Goal: Information Seeking & Learning: Learn about a topic

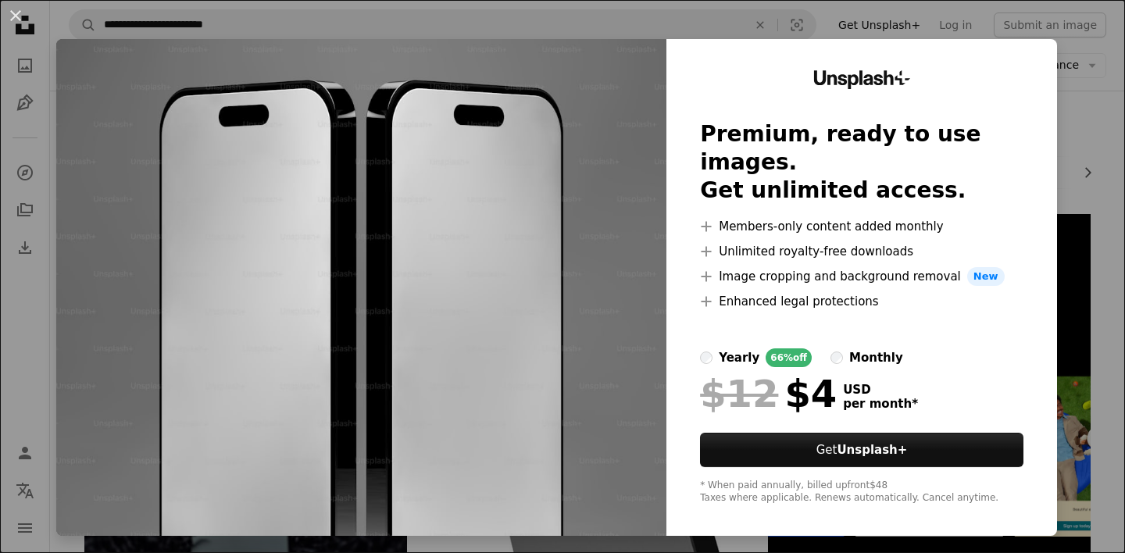
scroll to position [1392, 0]
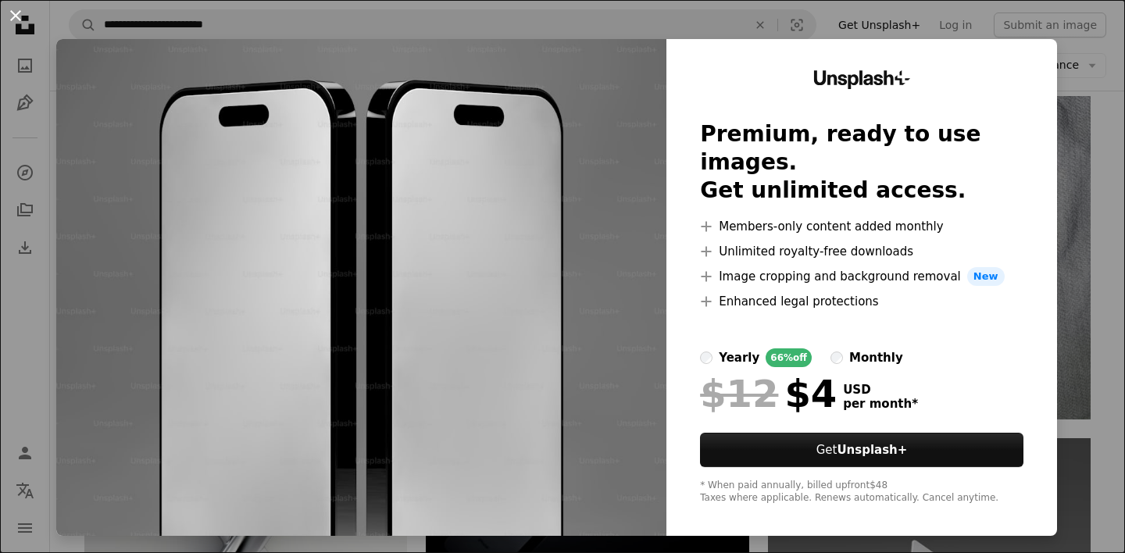
click at [15, 13] on button "An X shape" at bounding box center [15, 15] width 19 height 19
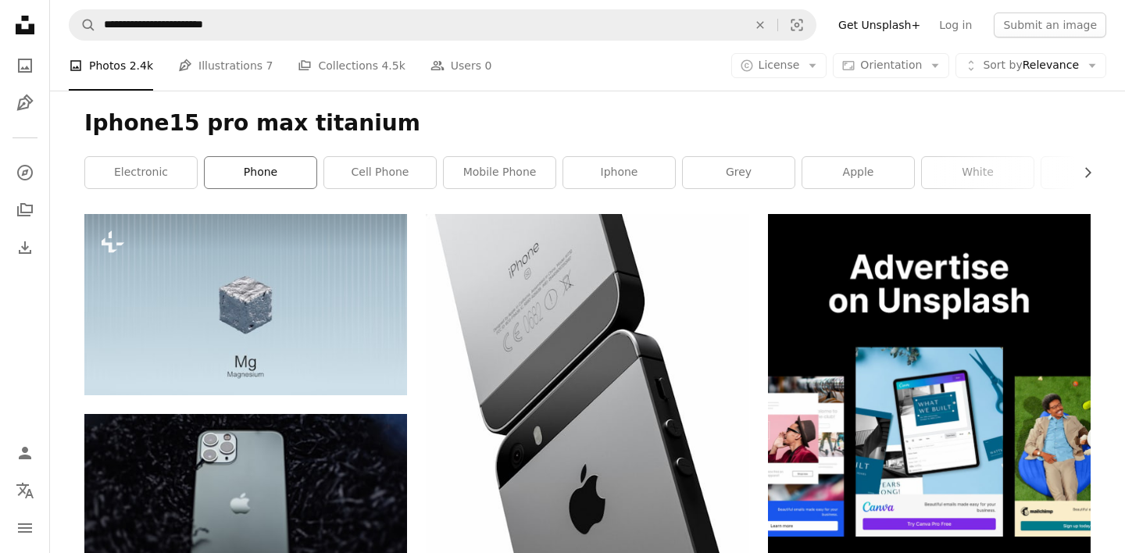
click at [253, 176] on link "phone" at bounding box center [261, 172] width 112 height 31
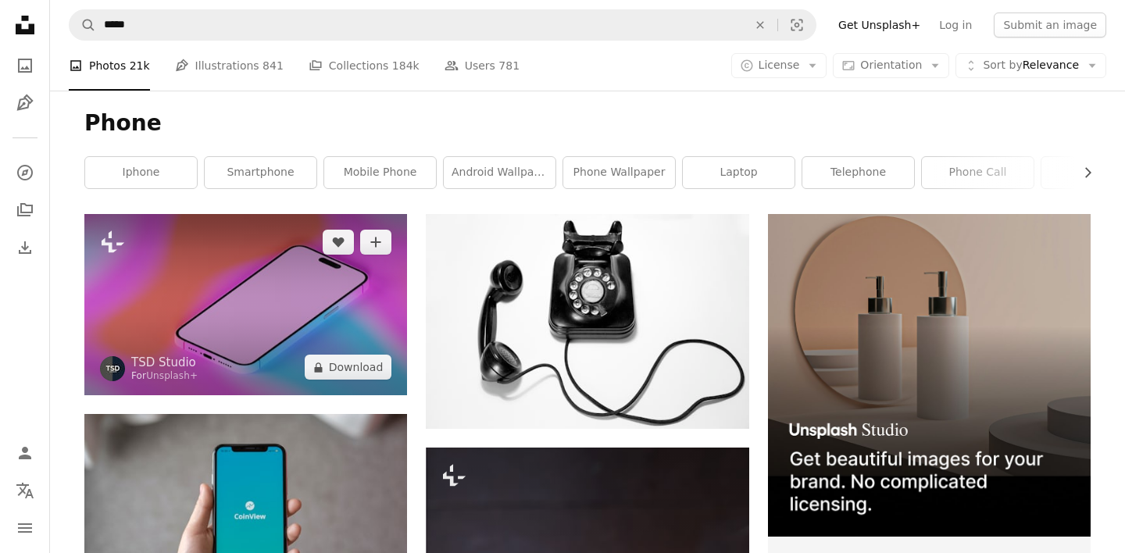
click at [191, 270] on img at bounding box center [245, 304] width 323 height 181
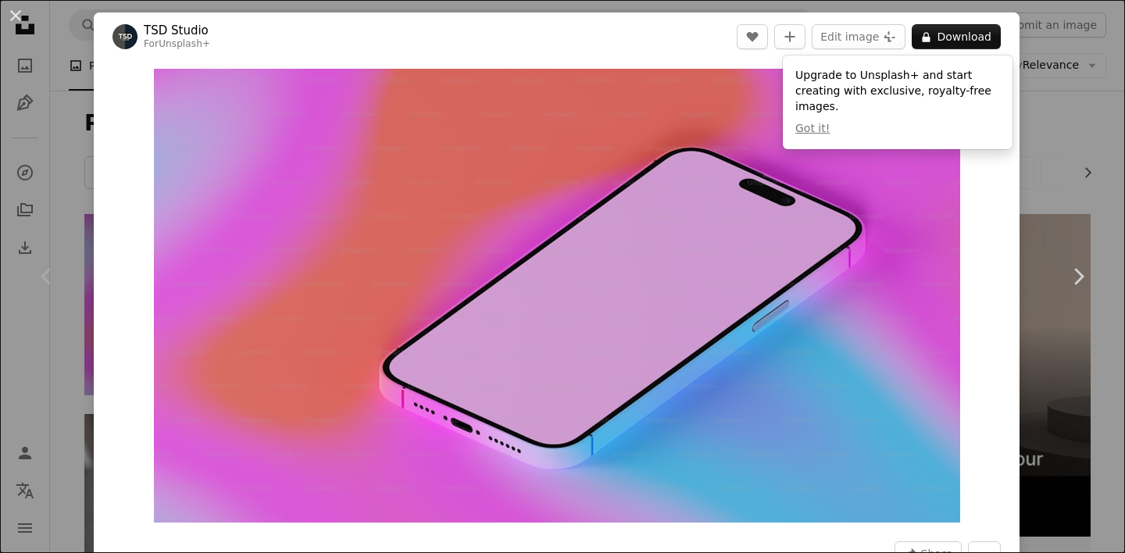
drag, startPoint x: 355, startPoint y: 270, endPoint x: 0, endPoint y: 362, distance: 367.1
click at [0, 362] on div "An X shape Chevron left Chevron right TSD Studio For Unsplash+ A heart A plus s…" at bounding box center [562, 276] width 1125 height 553
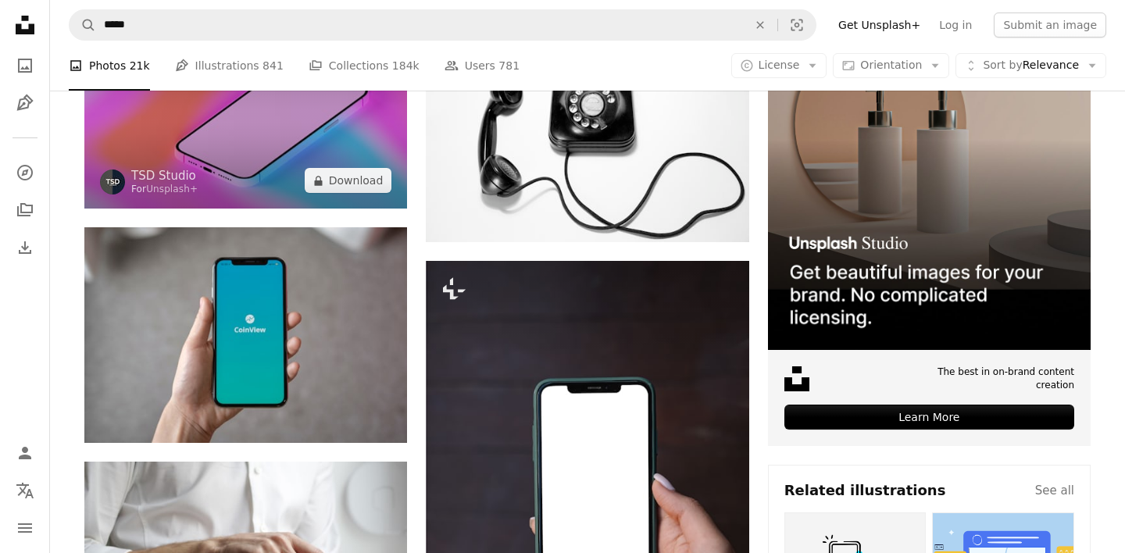
scroll to position [131, 0]
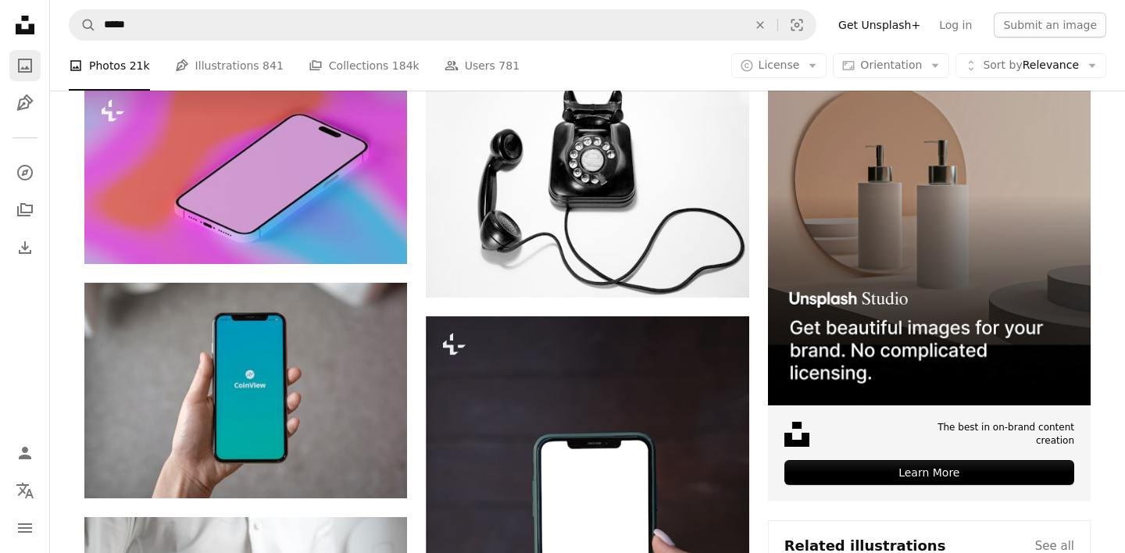
click at [29, 64] on icon "A photo" at bounding box center [25, 65] width 19 height 19
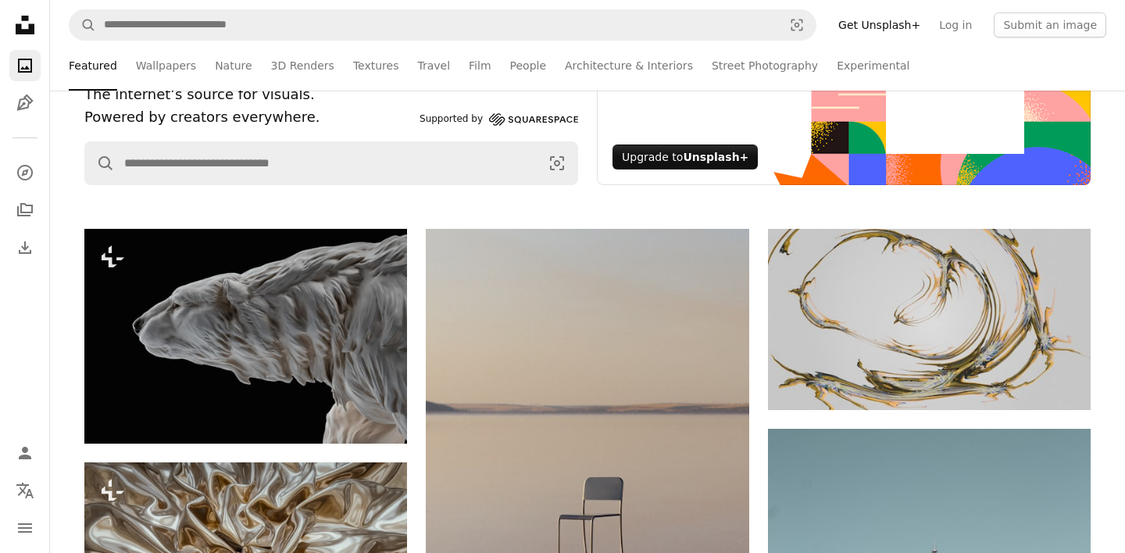
scroll to position [215, 0]
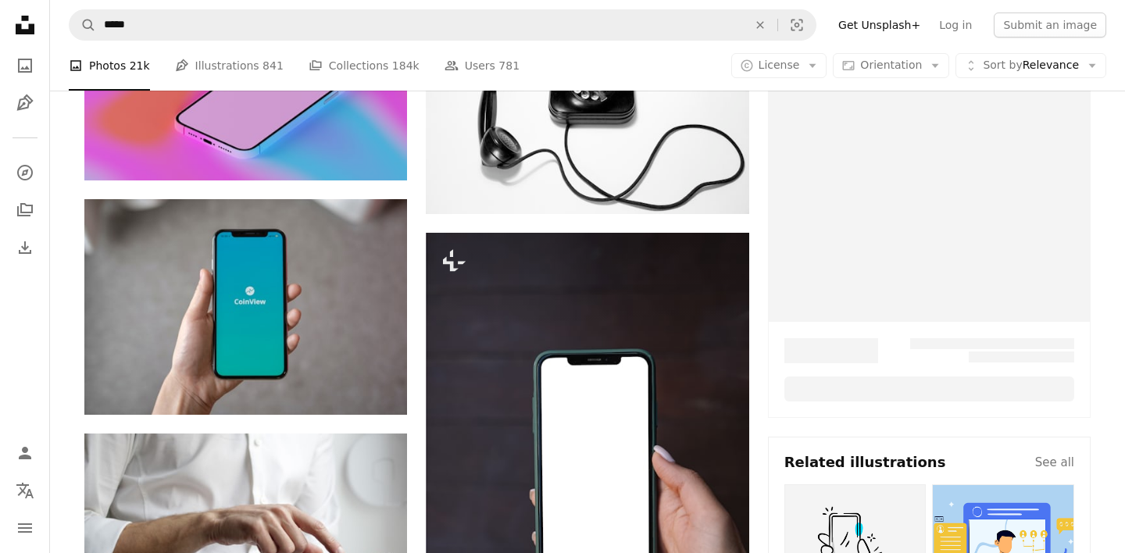
scroll to position [131, 0]
